Goal: Check status: Check status

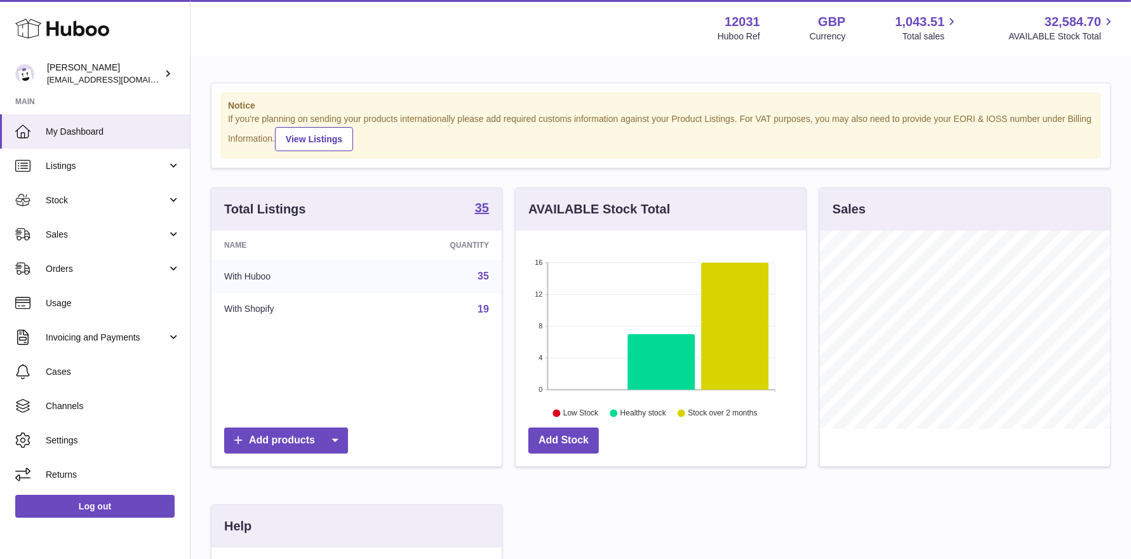
scroll to position [197, 290]
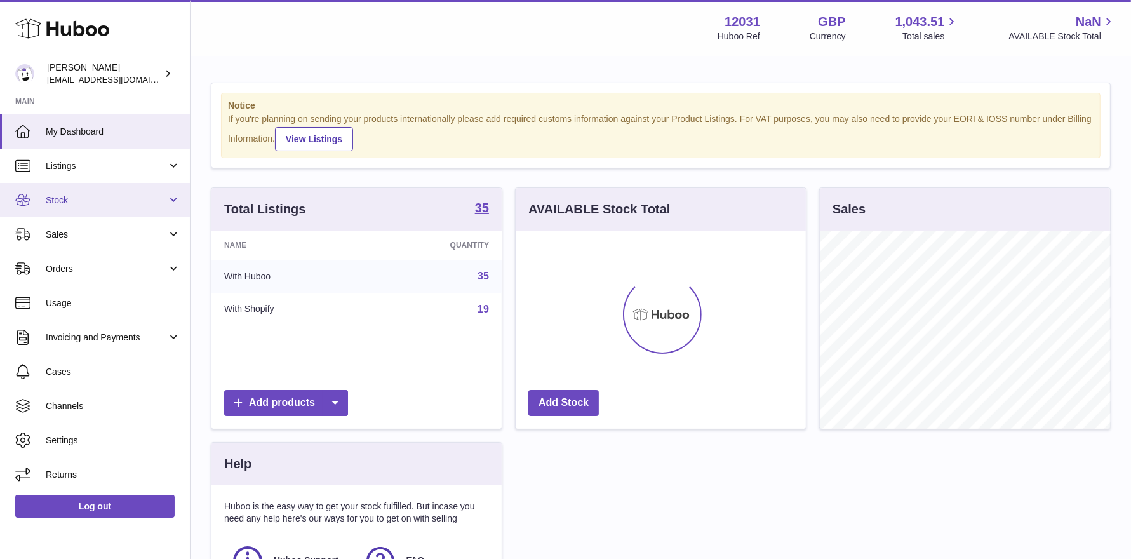
click at [60, 208] on link "Stock" at bounding box center [95, 200] width 190 height 34
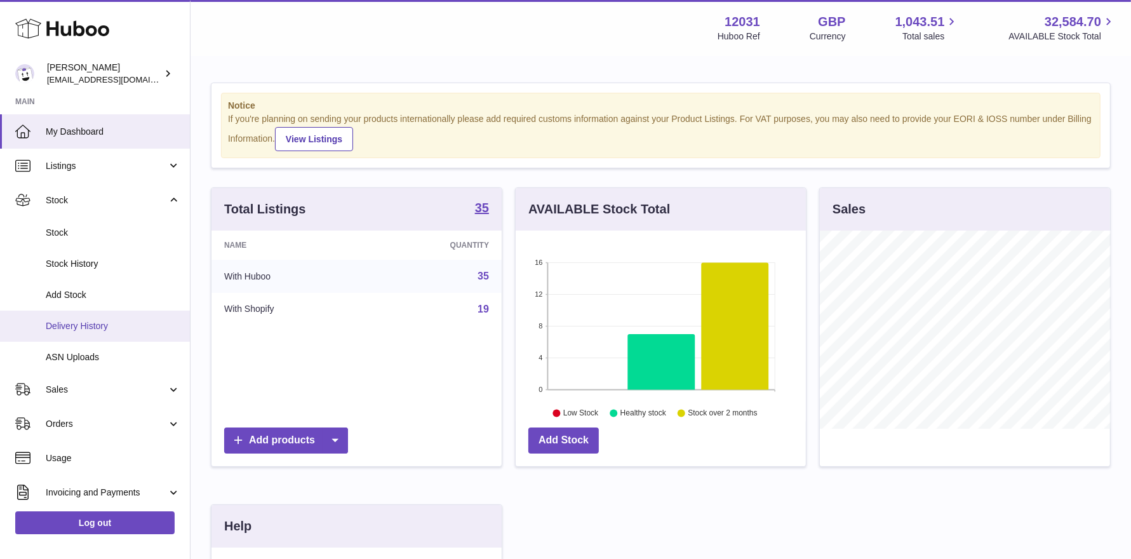
click at [74, 325] on span "Delivery History" at bounding box center [113, 326] width 135 height 12
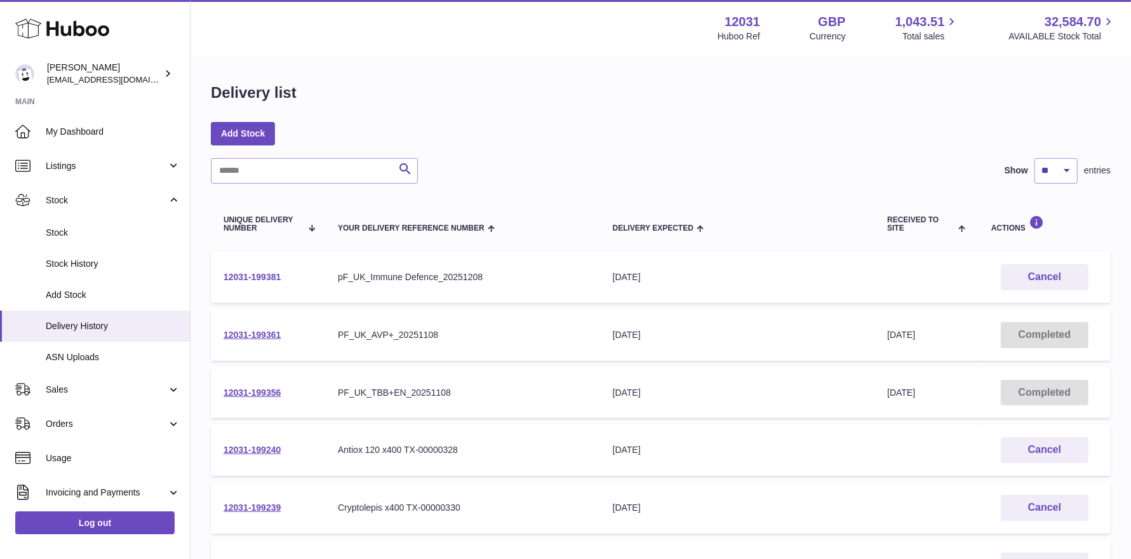
click at [249, 274] on link "12031-199381" at bounding box center [251, 277] width 57 height 10
click at [273, 333] on link "12031-199361" at bounding box center [251, 334] width 57 height 10
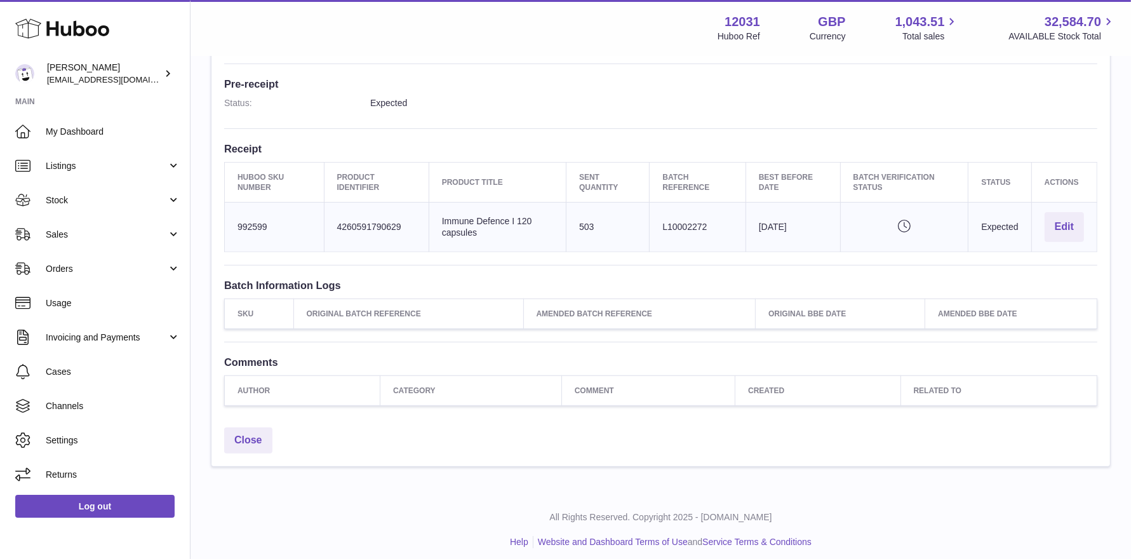
scroll to position [334, 0]
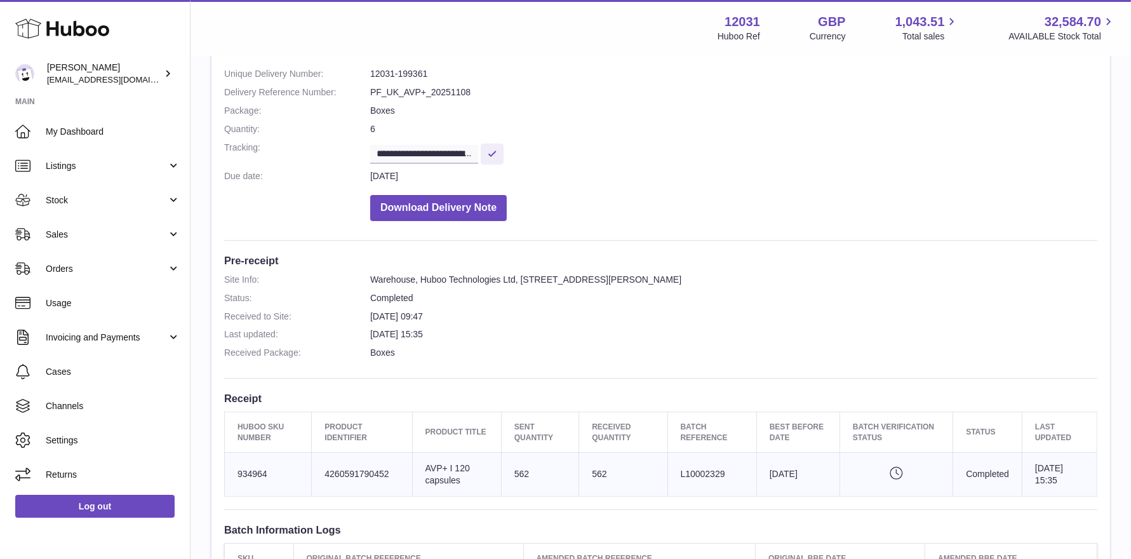
scroll to position [248, 0]
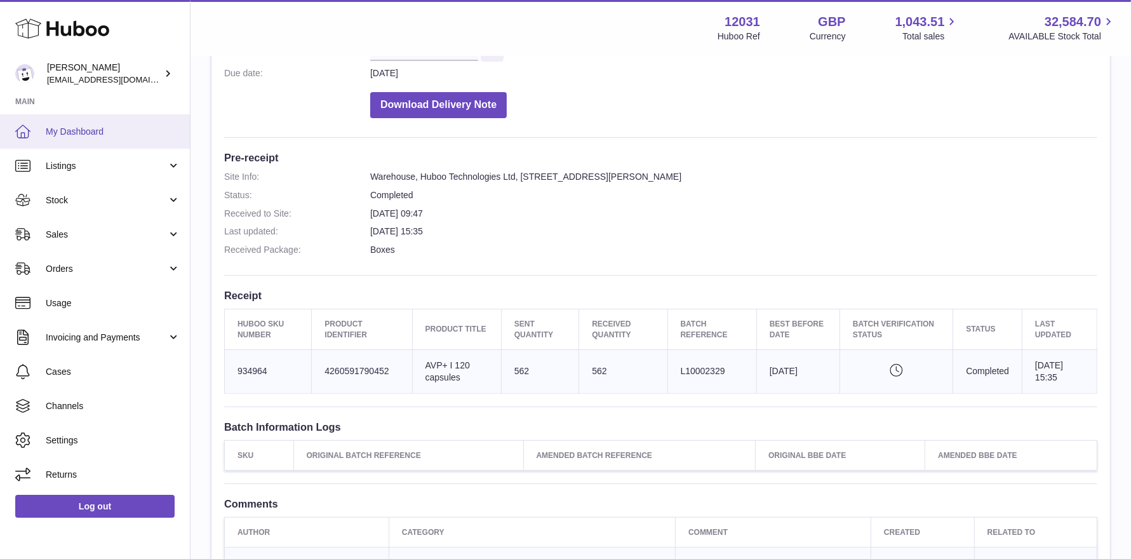
click at [83, 131] on span "My Dashboard" at bounding box center [113, 132] width 135 height 12
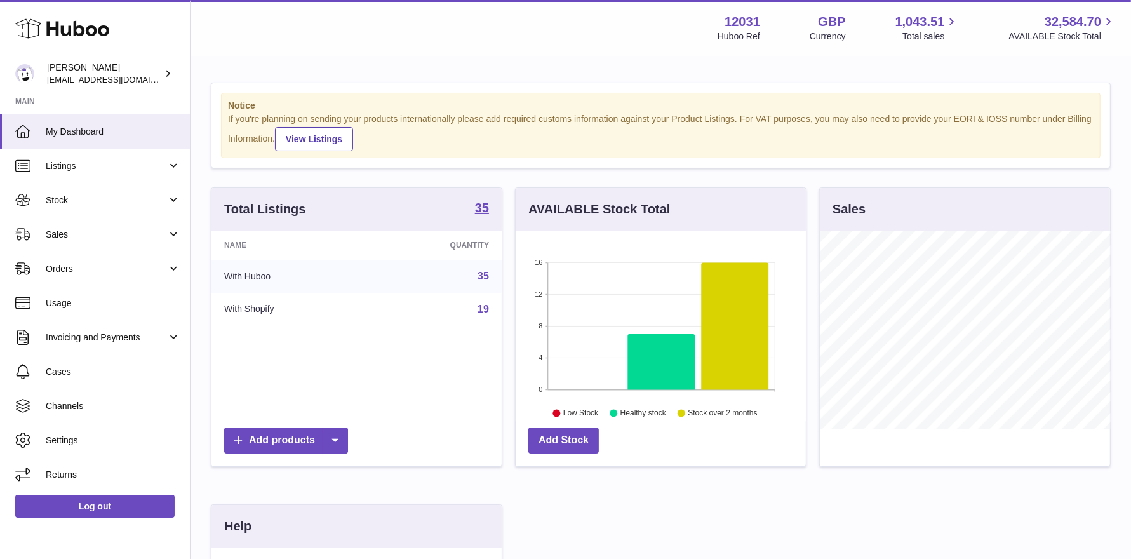
scroll to position [197, 290]
click at [74, 379] on link "Cases" at bounding box center [95, 371] width 190 height 34
